Goal: Use online tool/utility: Utilize a website feature to perform a specific function

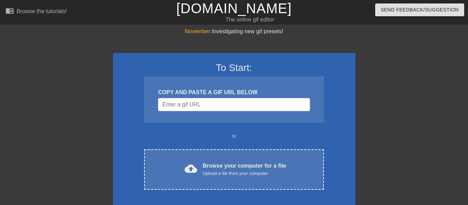
scroll to position [37, 0]
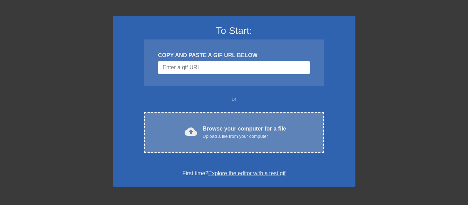
click at [242, 136] on div "Upload a file from your computer" at bounding box center [243, 136] width 83 height 7
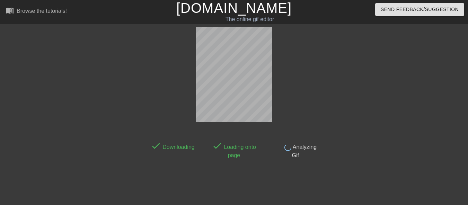
scroll to position [0, 0]
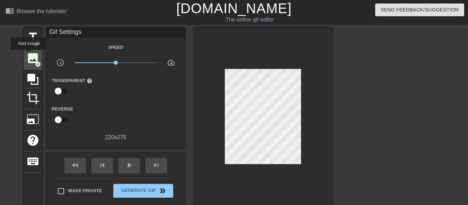
click at [29, 55] on span "image" at bounding box center [32, 58] width 13 height 13
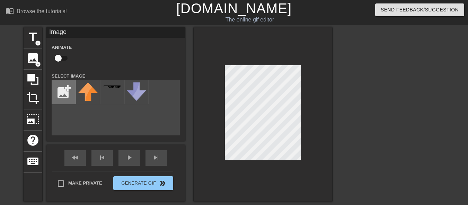
click at [63, 89] on input "file" at bounding box center [64, 92] width 24 height 24
type input "C:\fakepath\2025_08_29_0jc_Kleki.png"
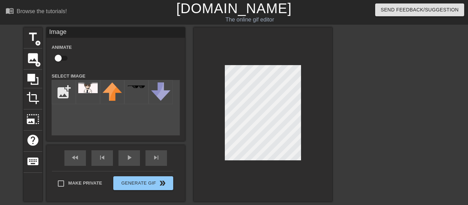
click at [387, 130] on div "title add_circle image add_circle crop photo_size_select_large help keyboard Im…" at bounding box center [234, 131] width 468 height 208
click at [92, 89] on img at bounding box center [87, 87] width 19 height 11
click at [87, 91] on img at bounding box center [87, 87] width 19 height 11
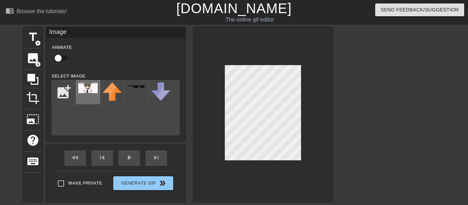
click at [87, 91] on img at bounding box center [87, 87] width 19 height 11
click at [61, 58] on input "checkbox" at bounding box center [57, 58] width 39 height 13
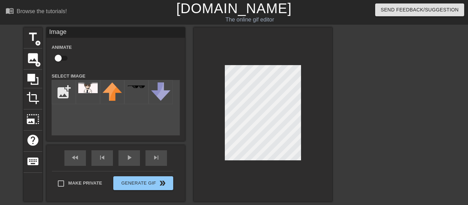
checkbox input "true"
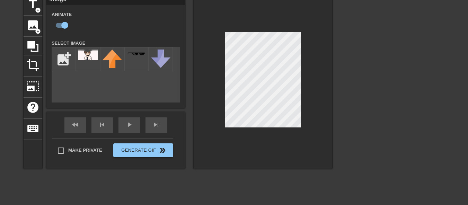
scroll to position [41, 0]
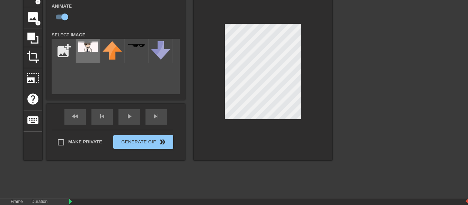
click at [89, 51] on img at bounding box center [87, 46] width 19 height 11
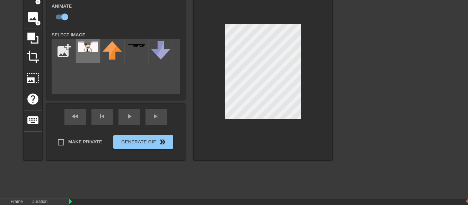
click at [89, 51] on img at bounding box center [87, 46] width 19 height 11
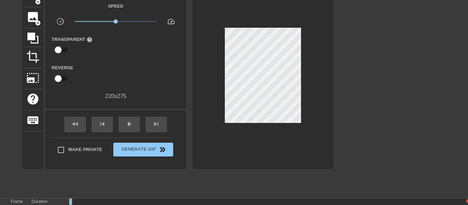
click at [247, 92] on div "title add_circle image add_circle crop photo_size_select_large help keyboard Gi…" at bounding box center [234, 90] width 468 height 208
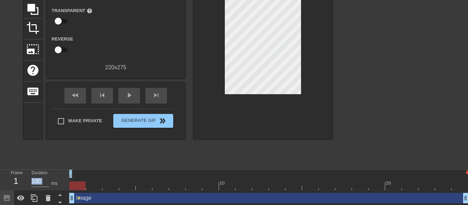
scroll to position [72, 0]
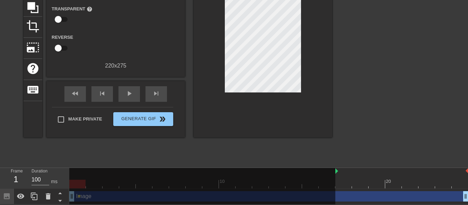
click at [334, 150] on div "title add_circle image add_circle crop photo_size_select_large help keyboard Gi…" at bounding box center [234, 60] width 468 height 208
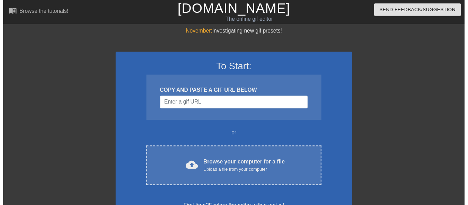
scroll to position [72, 0]
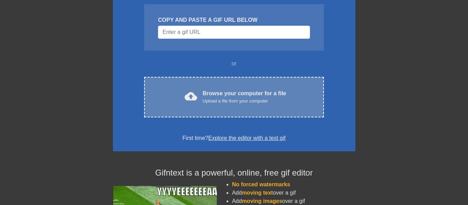
click at [189, 93] on span "cloud_upload" at bounding box center [190, 96] width 12 height 12
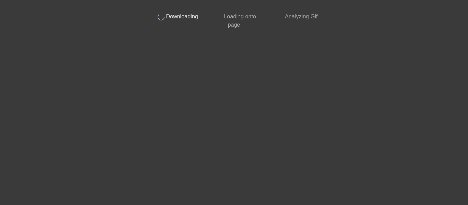
scroll to position [33, 0]
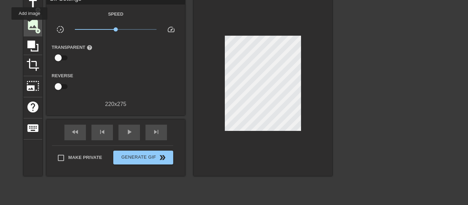
click at [29, 25] on span "image" at bounding box center [32, 24] width 13 height 13
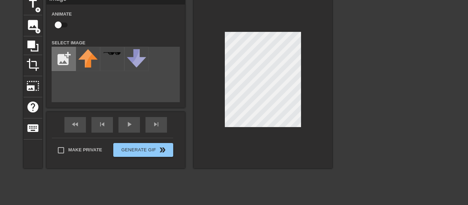
click at [64, 54] on input "file" at bounding box center [64, 59] width 24 height 24
type input "C:\fakepath\2025_08_29_0jc_Kleki.png"
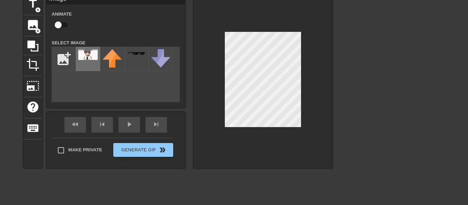
click at [89, 61] on div at bounding box center [88, 59] width 24 height 24
click at [210, 127] on div at bounding box center [262, 81] width 138 height 174
click at [319, 61] on div at bounding box center [262, 81] width 138 height 174
click at [303, 103] on div at bounding box center [262, 81] width 138 height 174
click at [350, 109] on div at bounding box center [392, 98] width 104 height 208
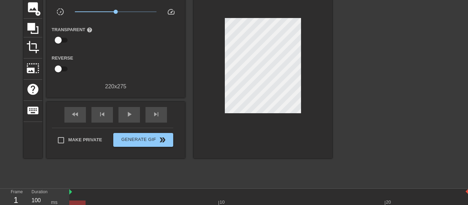
scroll to position [72, 0]
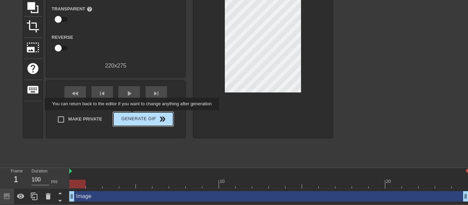
click at [133, 115] on span "Generate Gif double_arrow" at bounding box center [143, 119] width 54 height 8
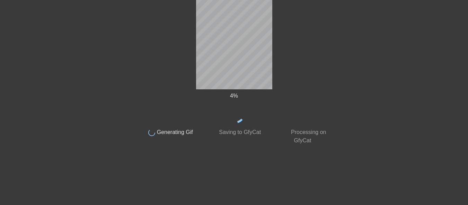
scroll to position [33, 0]
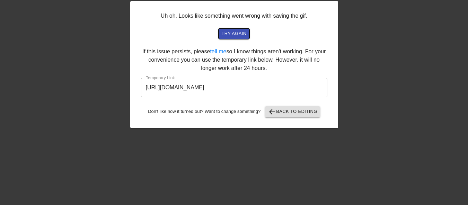
click at [237, 35] on span "try again" at bounding box center [233, 34] width 25 height 8
click at [287, 113] on span "arrow_back Back to Editing" at bounding box center [292, 112] width 49 height 8
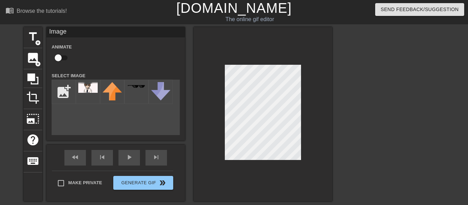
scroll to position [0, 0]
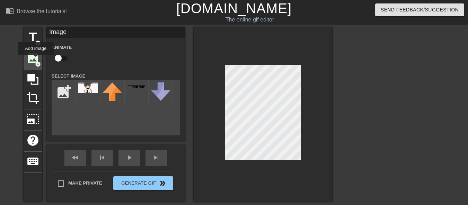
click at [36, 60] on span "image" at bounding box center [32, 58] width 13 height 13
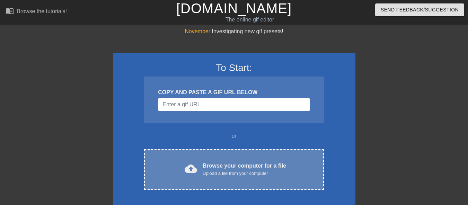
click at [188, 151] on div "cloud_upload Browse your computer for a file Upload a file from your computer C…" at bounding box center [233, 169] width 179 height 40
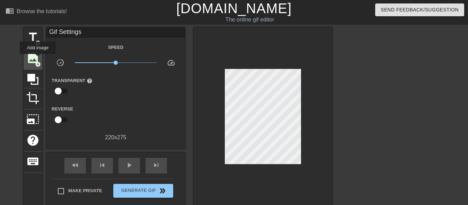
click at [38, 59] on span "image" at bounding box center [32, 58] width 13 height 13
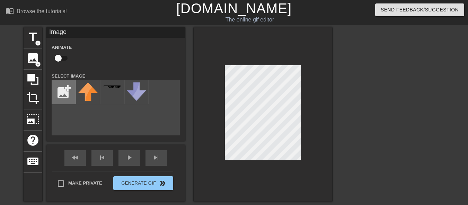
click at [66, 99] on input "file" at bounding box center [64, 92] width 24 height 24
type input "C:\fakepath\2025_08_29_0jh_Kleki.png"
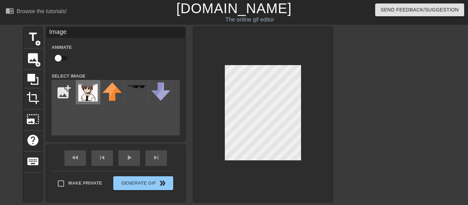
click at [87, 88] on img at bounding box center [87, 91] width 19 height 19
click at [326, 106] on div at bounding box center [262, 114] width 138 height 174
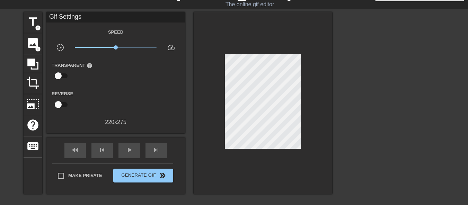
scroll to position [16, 0]
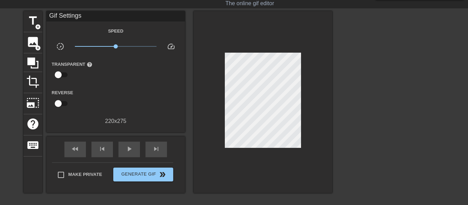
click at [132, 47] on span "x1.00" at bounding box center [116, 46] width 82 height 8
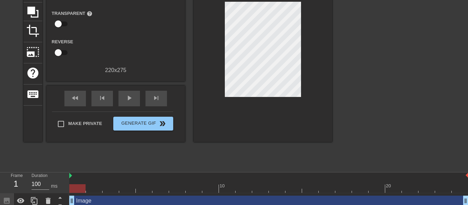
scroll to position [72, 0]
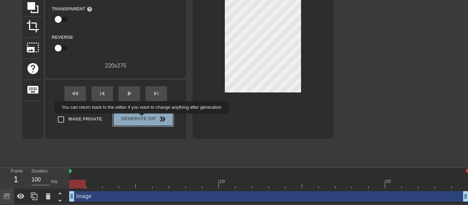
click at [142, 118] on span "Generate Gif double_arrow" at bounding box center [143, 119] width 54 height 8
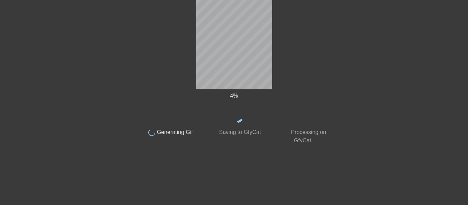
scroll to position [33, 0]
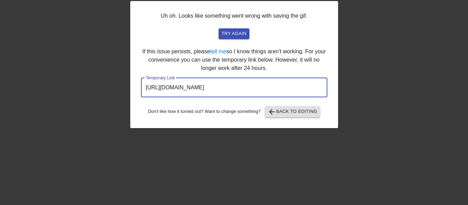
drag, startPoint x: 296, startPoint y: 84, endPoint x: 112, endPoint y: 92, distance: 183.6
click at [112, 92] on div "Uh oh. Looks like something went wrong with saving the gif. try again If this i…" at bounding box center [234, 98] width 468 height 208
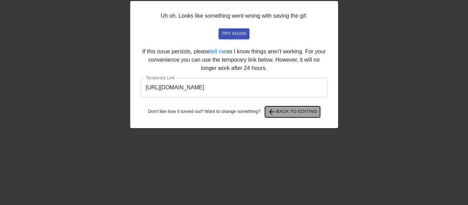
click at [290, 109] on span "arrow_back Back to Editing" at bounding box center [292, 112] width 49 height 8
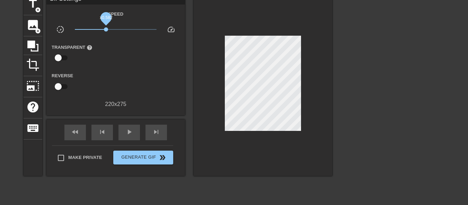
drag, startPoint x: 130, startPoint y: 29, endPoint x: 106, endPoint y: 30, distance: 24.6
click at [106, 30] on span "x0.582" at bounding box center [106, 29] width 4 height 4
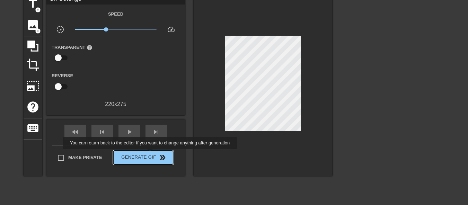
click at [152, 160] on span "Generate Gif double_arrow" at bounding box center [143, 157] width 54 height 8
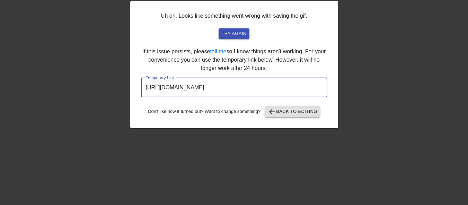
drag, startPoint x: 290, startPoint y: 88, endPoint x: 122, endPoint y: 85, distance: 167.6
click at [122, 85] on div "Uh oh. Looks like something went wrong with saving the gif. try again If this i…" at bounding box center [234, 98] width 468 height 208
